Goal: Find specific fact: Find specific fact

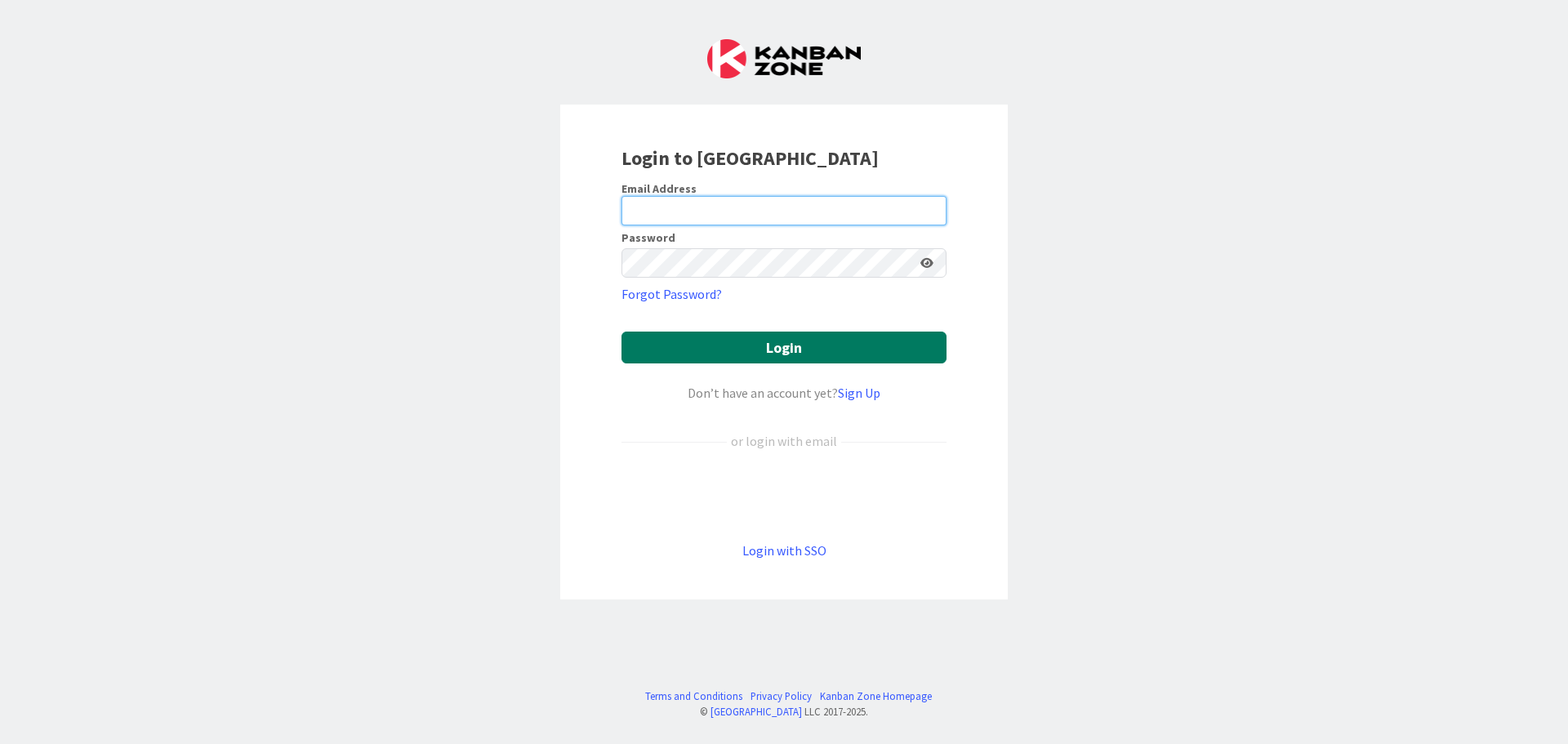
type input "[EMAIL_ADDRESS][DOMAIN_NAME]"
click at [796, 356] on button "Login" at bounding box center [784, 347] width 325 height 32
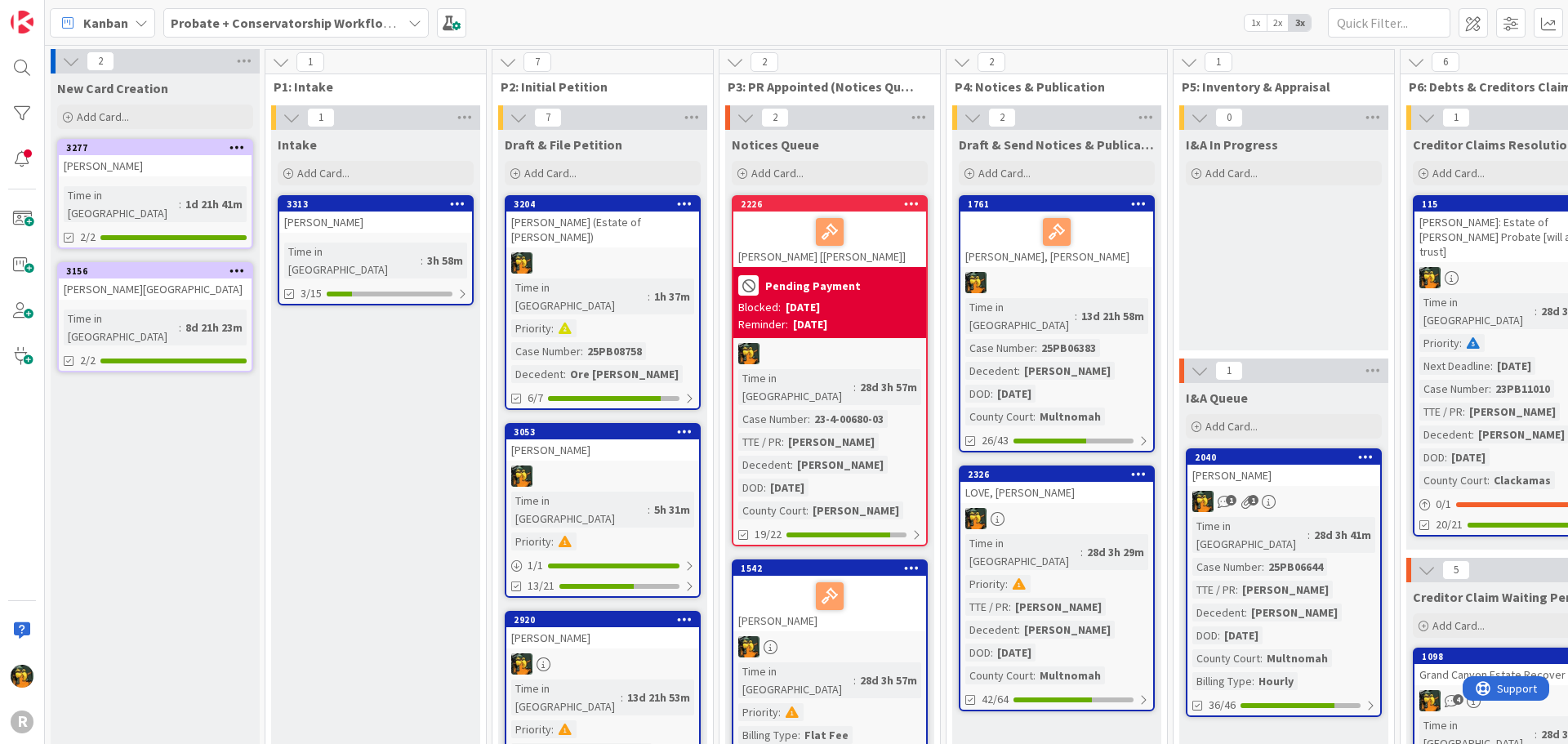
click at [780, 580] on div at bounding box center [830, 596] width 183 height 34
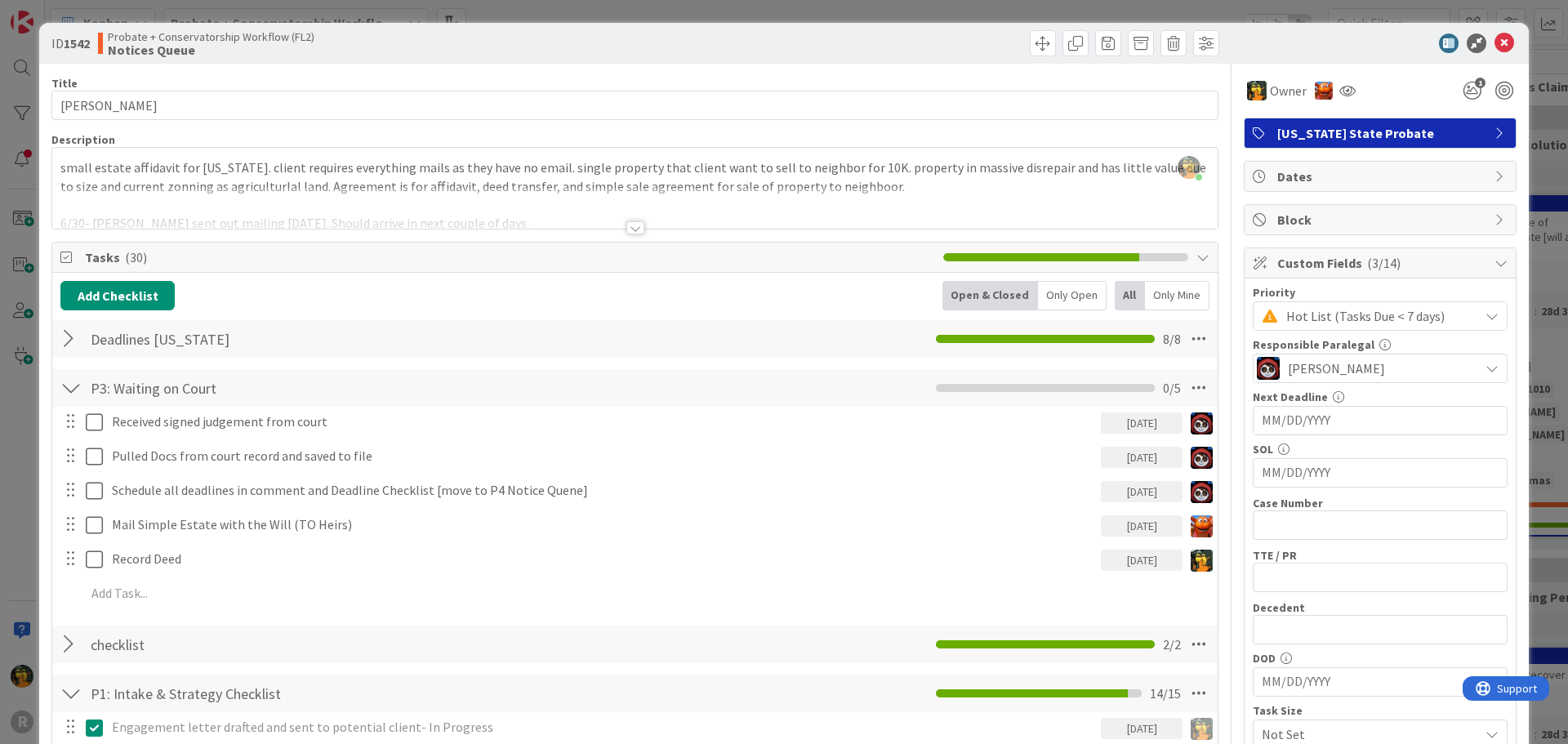
click at [627, 230] on div at bounding box center [635, 228] width 18 height 13
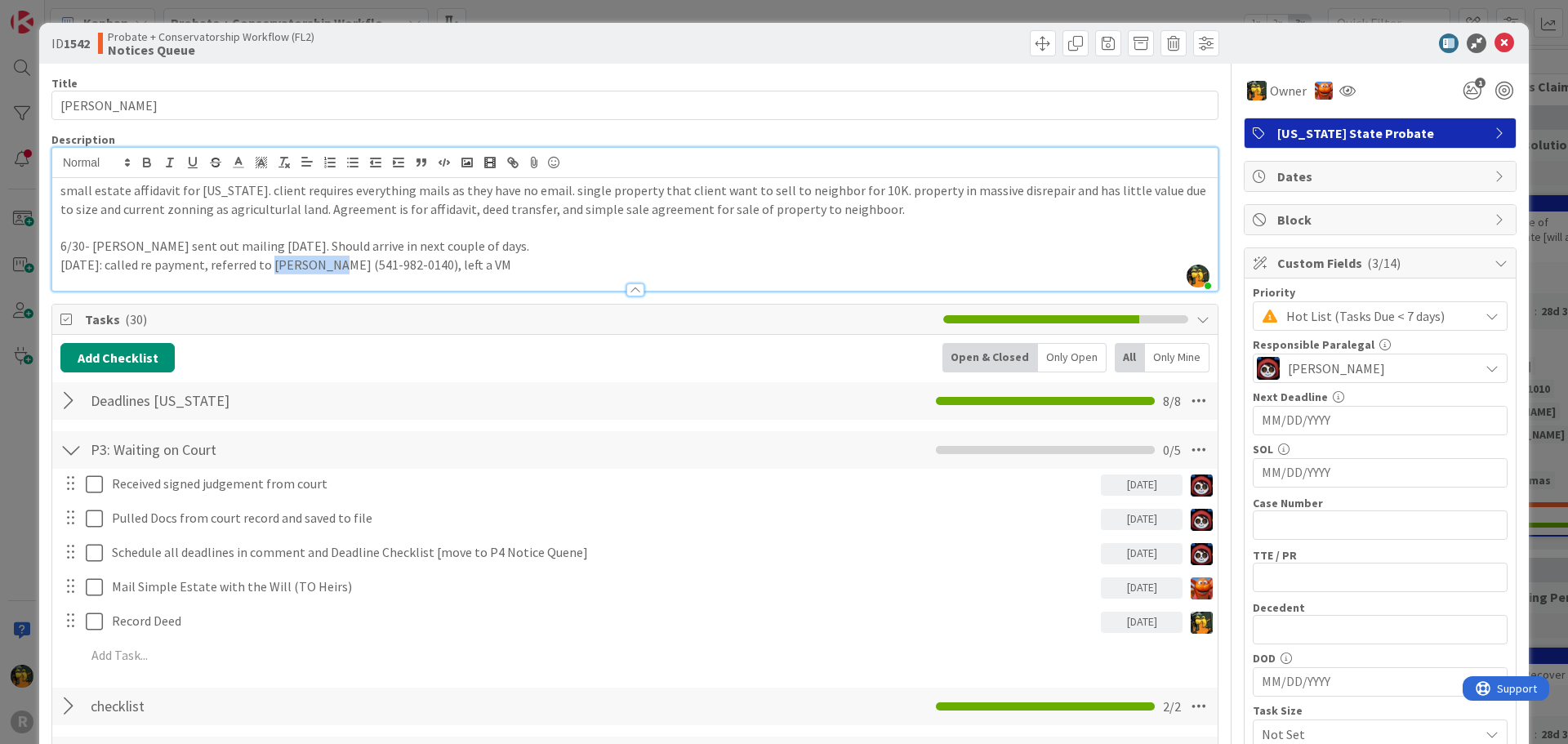
drag, startPoint x: 265, startPoint y: 264, endPoint x: 313, endPoint y: 264, distance: 48.0
click at [313, 264] on p "[DATE]: called re payment, referred to [PERSON_NAME] (541-982-0140), left a VM" at bounding box center [635, 265] width 1149 height 18
copy p "[PERSON_NAME]"
